Goal: Navigation & Orientation: Find specific page/section

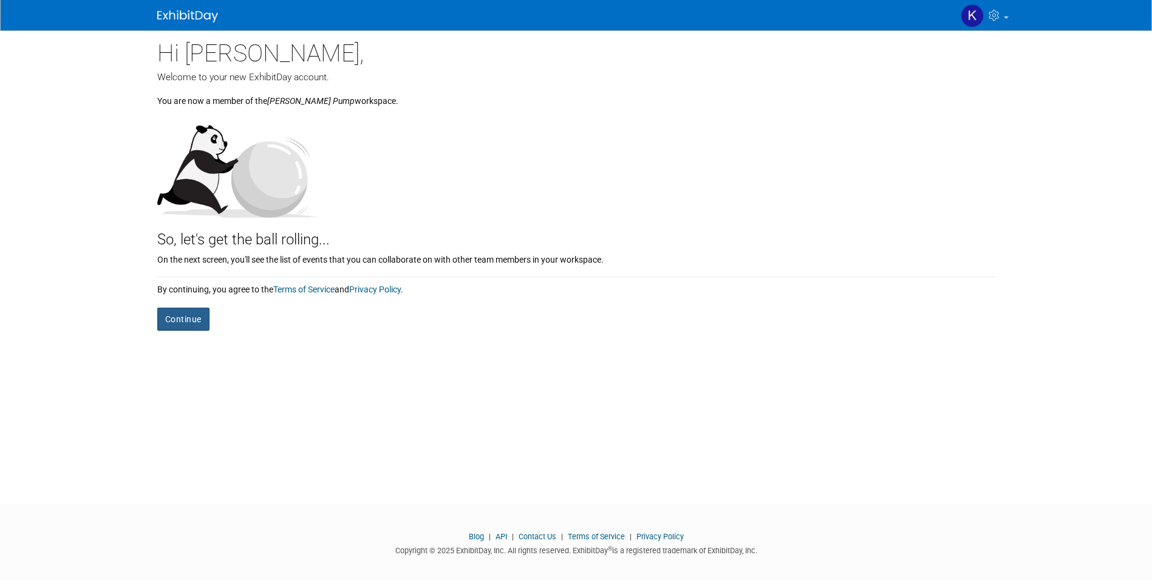
click at [176, 313] on button "Continue" at bounding box center [183, 318] width 52 height 23
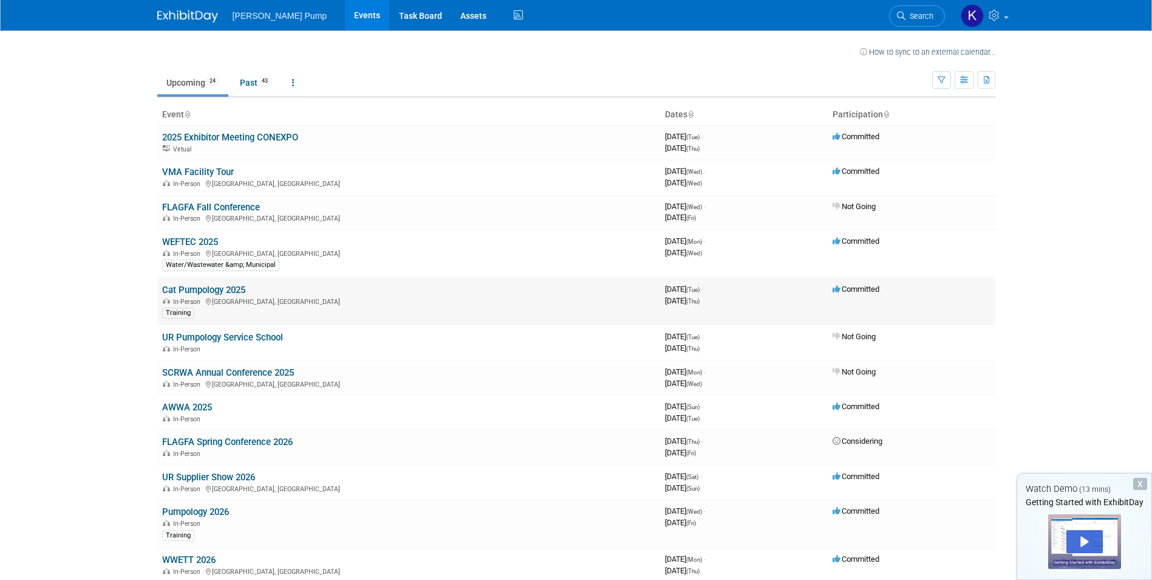
click at [199, 288] on link "Cat Pumpology 2025" at bounding box center [203, 289] width 83 height 11
click at [202, 172] on link "VMA Facility Tour" at bounding box center [198, 171] width 72 height 11
click at [205, 293] on link "Cat Pumpology 2025" at bounding box center [203, 289] width 83 height 11
